Goal: Contribute content: Contribute content

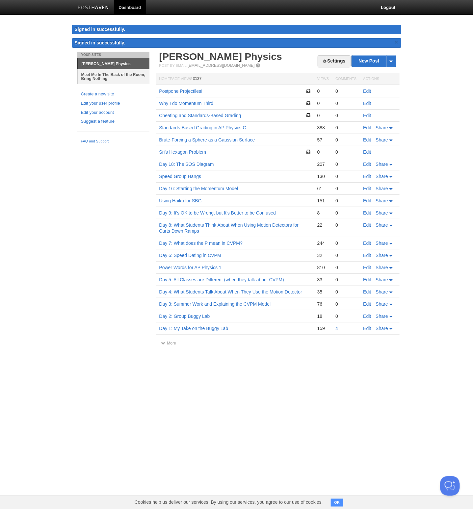
click at [115, 76] on link "Meet Me In The Back of the Room; Bring Nothing" at bounding box center [113, 76] width 71 height 15
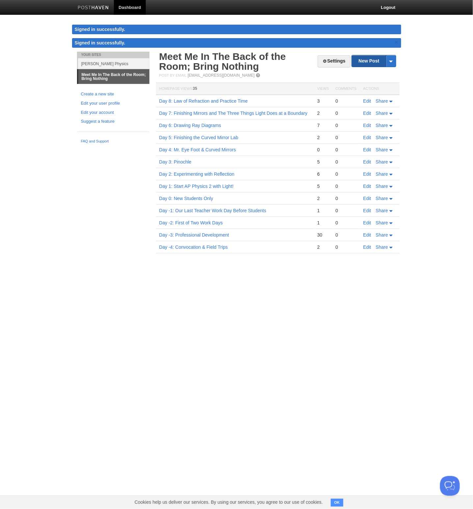
click at [374, 65] on link "New Post" at bounding box center [374, 61] width 44 height 12
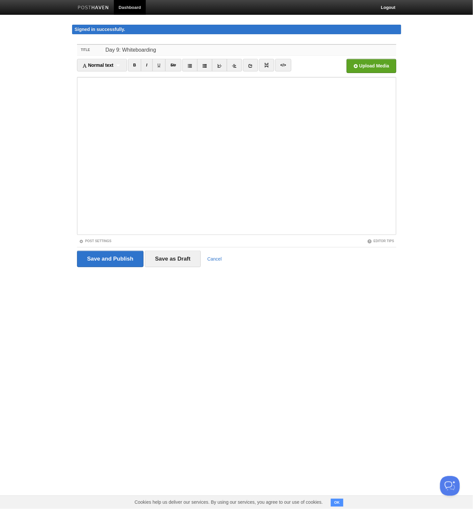
click at [172, 47] on input "Day 9: Whiteboarding" at bounding box center [249, 50] width 293 height 11
type input "Day 9: Whiteboarding & Total Internal Reflection"
click at [131, 264] on input "Save and Publish" at bounding box center [110, 259] width 67 height 16
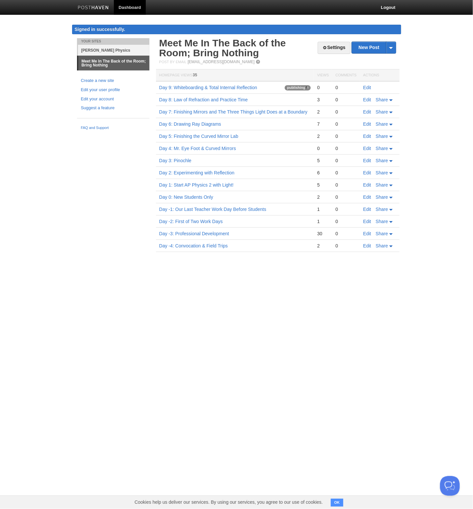
click at [135, 53] on link "[PERSON_NAME] Physics" at bounding box center [113, 50] width 71 height 11
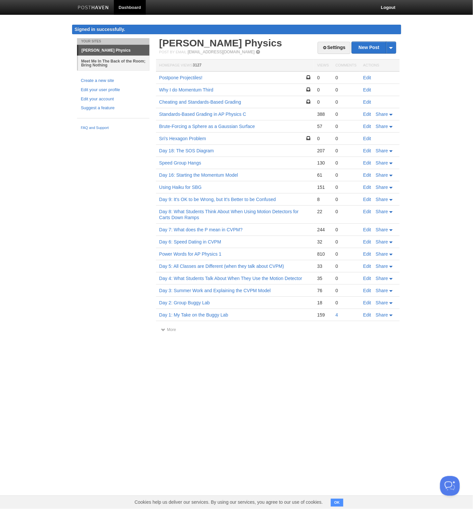
click at [138, 67] on link "Meet Me In The Back of the Room; Bring Nothing" at bounding box center [113, 63] width 71 height 15
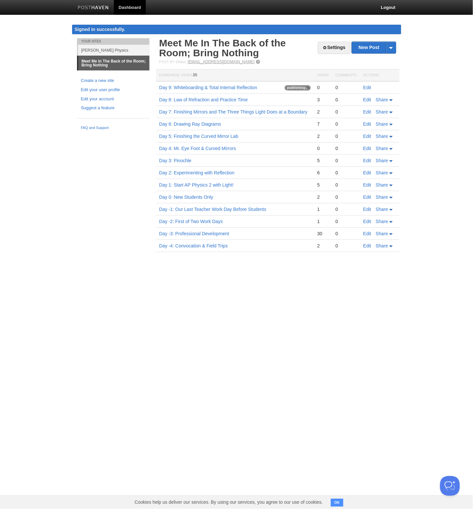
click at [213, 61] on link "[EMAIL_ADDRESS][DOMAIN_NAME]" at bounding box center [221, 62] width 67 height 5
click at [209, 86] on link "Day 9: Whiteboarding & Total Internal Reflection" at bounding box center [208, 87] width 98 height 5
click at [0, 0] on body "Dashboard Logout Signed in successfully. Signed in successfully. × Post created…" at bounding box center [236, 136] width 473 height 272
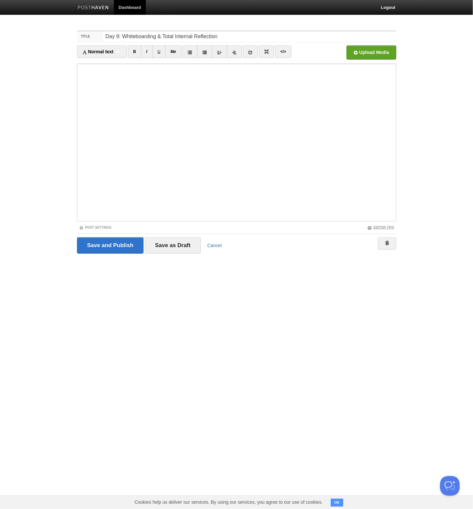
click at [381, 229] on link "Editor Tips" at bounding box center [380, 228] width 27 height 4
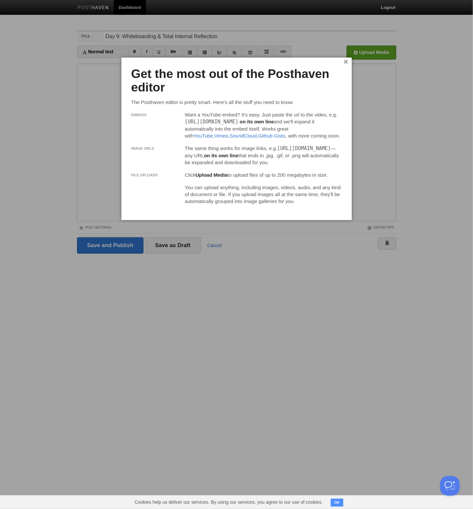
click at [92, 182] on div at bounding box center [236, 254] width 473 height 509
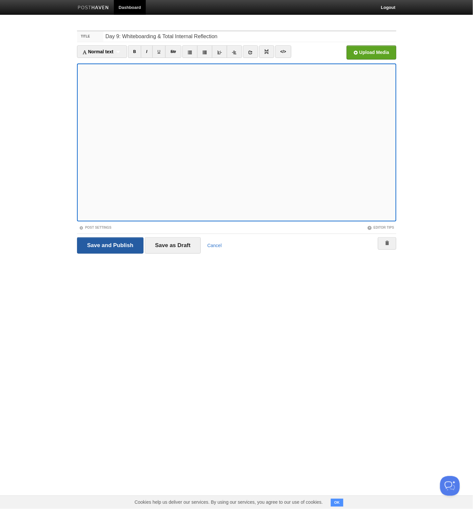
click at [118, 241] on input "Save and Publish" at bounding box center [110, 245] width 67 height 16
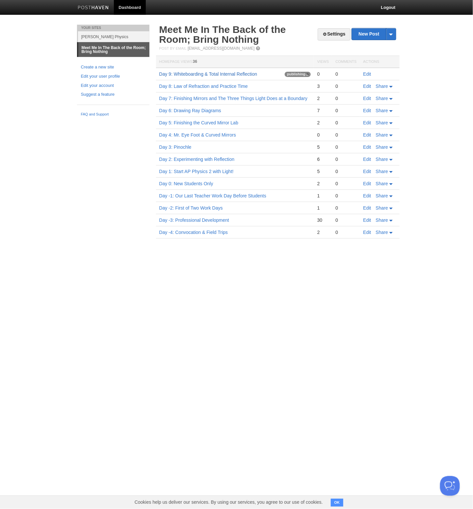
click at [226, 74] on link "Day 9: Whiteboarding & Total Internal Reflection" at bounding box center [208, 73] width 98 height 5
click at [334, 505] on button "OK" at bounding box center [337, 503] width 13 height 8
